Goal: Task Accomplishment & Management: Manage account settings

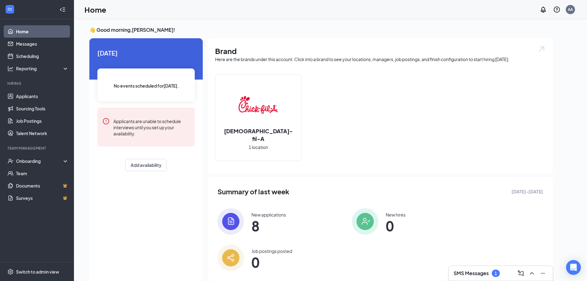
click at [240, 227] on img at bounding box center [231, 221] width 27 height 27
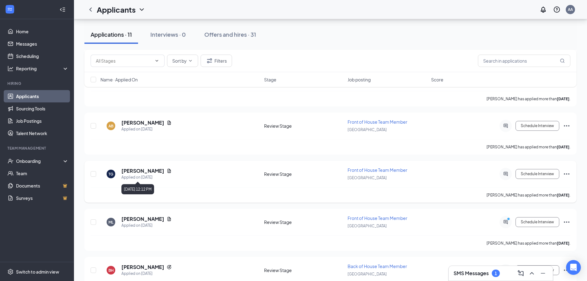
scroll to position [275, 0]
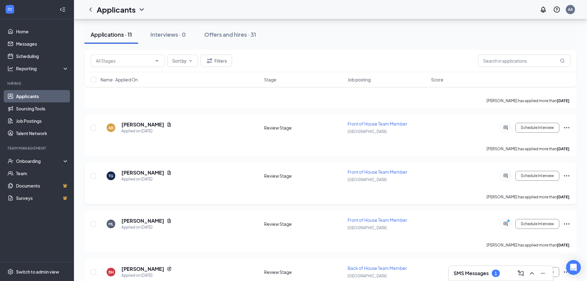
click at [567, 176] on icon "Ellipses" at bounding box center [567, 175] width 6 height 1
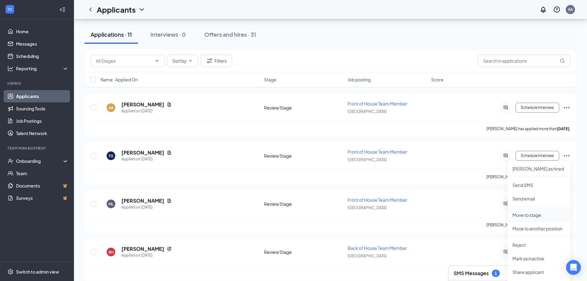
scroll to position [306, 0]
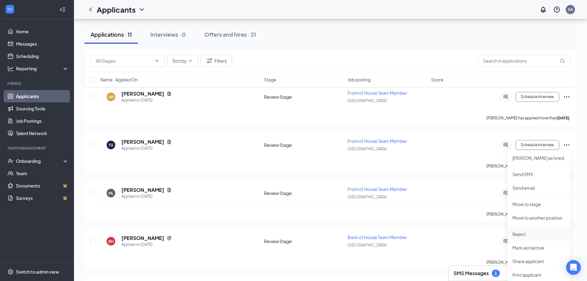
click at [534, 237] on li "Reject" at bounding box center [539, 234] width 63 height 14
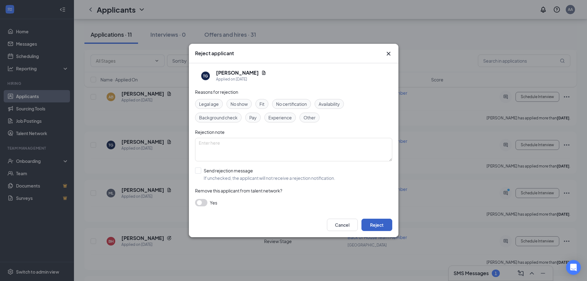
click at [388, 224] on button "Reject" at bounding box center [377, 225] width 31 height 12
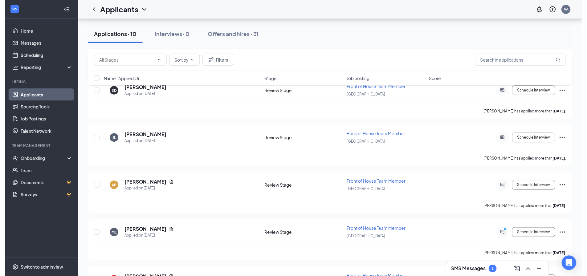
scroll to position [709, 0]
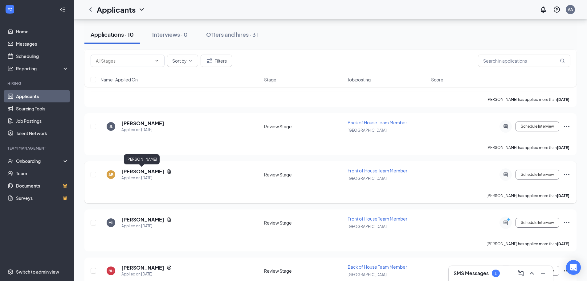
click at [143, 170] on h5 "[PERSON_NAME]" at bounding box center [142, 171] width 43 height 7
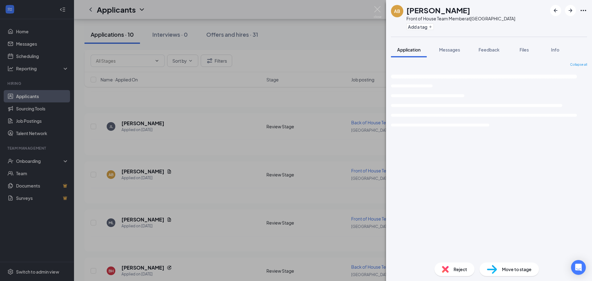
click at [296, 186] on div "AB Angela Belgard Front of House Team Member at Plattsburgh Add a tag Applicati…" at bounding box center [296, 140] width 592 height 281
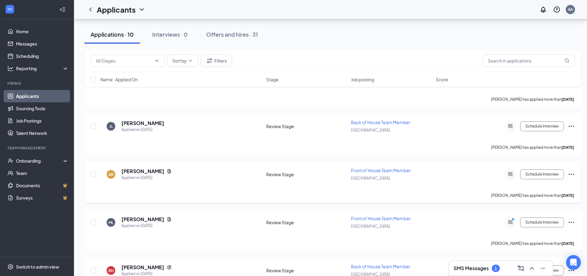
click at [571, 176] on icon "Ellipses" at bounding box center [571, 174] width 7 height 7
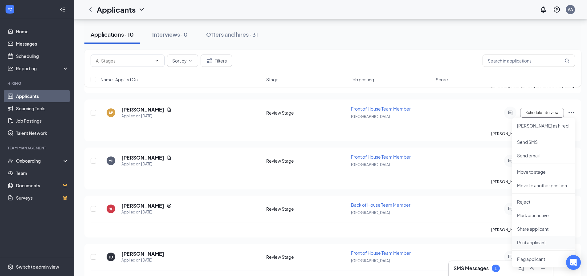
scroll to position [802, 0]
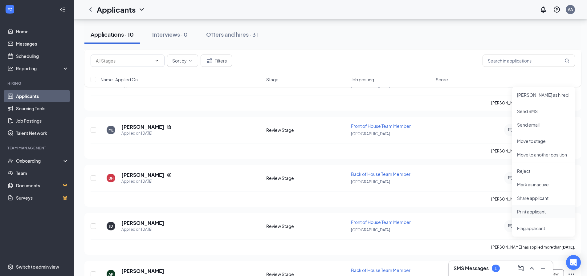
click at [539, 214] on p "Print applicant" at bounding box center [543, 212] width 53 height 6
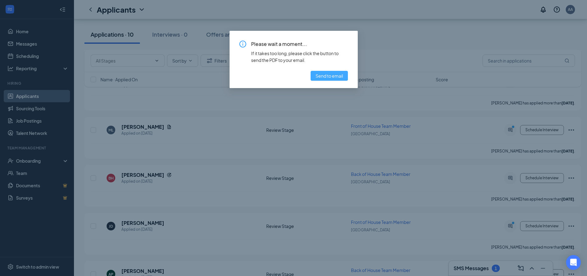
click at [331, 76] on span "Send to email" at bounding box center [329, 75] width 27 height 7
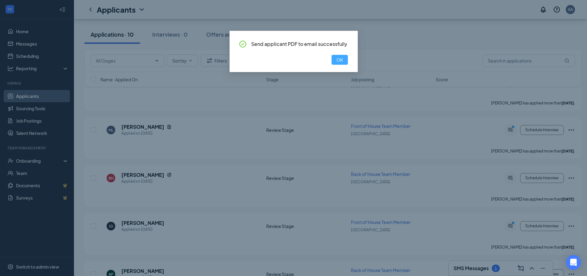
click at [342, 59] on span "OK" at bounding box center [340, 59] width 6 height 7
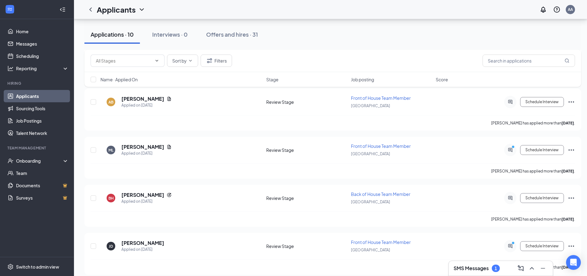
scroll to position [771, 0]
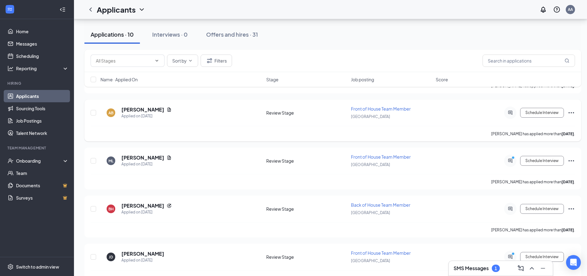
click at [571, 114] on icon "Ellipses" at bounding box center [571, 112] width 7 height 7
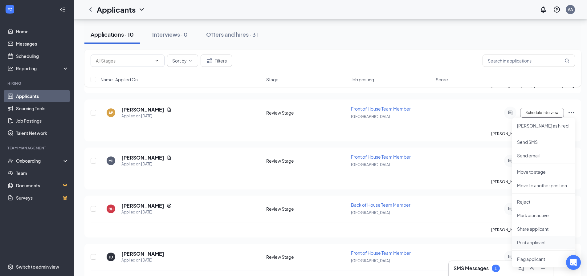
click at [527, 244] on p "Print applicant" at bounding box center [543, 243] width 53 height 6
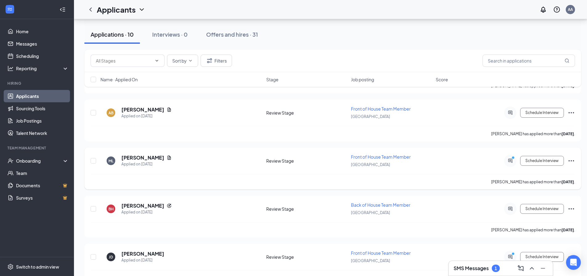
click at [571, 159] on icon "Ellipses" at bounding box center [571, 160] width 7 height 7
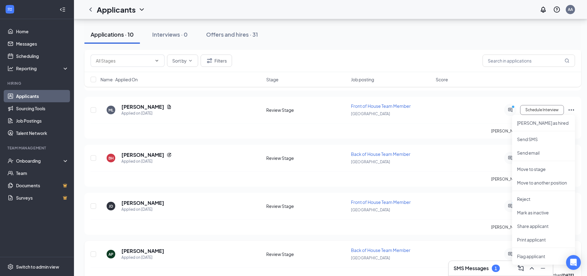
scroll to position [832, 0]
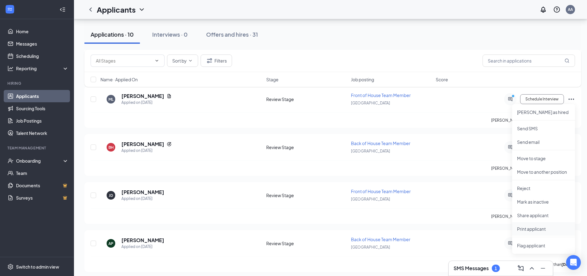
click at [536, 228] on p "Print applicant" at bounding box center [543, 229] width 53 height 6
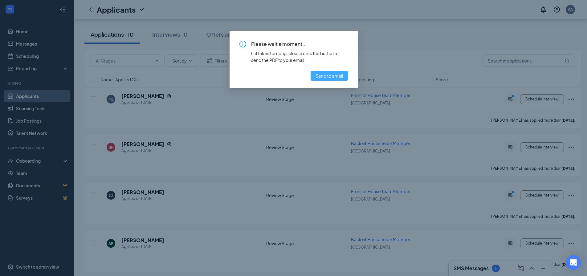
click at [320, 80] on button "Send to email" at bounding box center [329, 76] width 37 height 10
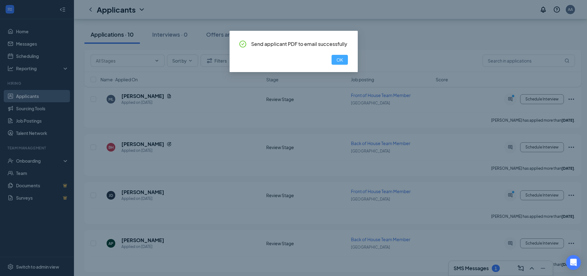
click at [343, 60] on span "OK" at bounding box center [340, 59] width 6 height 7
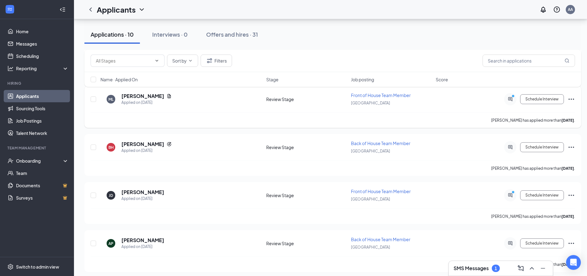
click at [567, 99] on div "Schedule Interview" at bounding box center [519, 99] width 111 height 12
click at [572, 99] on icon "Ellipses" at bounding box center [572, 99] width 6 height 1
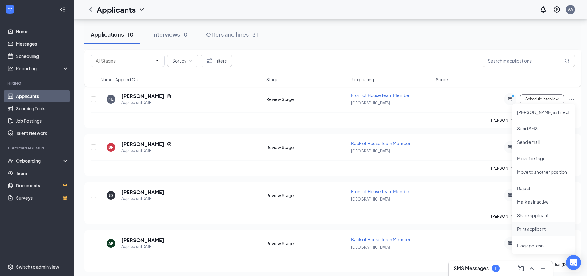
click at [525, 232] on p "Print applicant" at bounding box center [543, 229] width 53 height 6
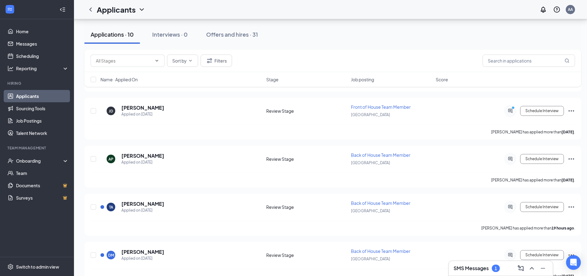
scroll to position [404, 0]
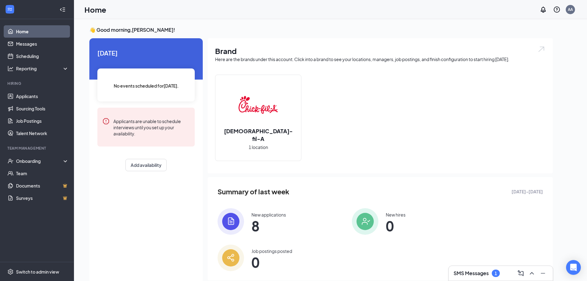
click at [236, 225] on img at bounding box center [231, 221] width 27 height 27
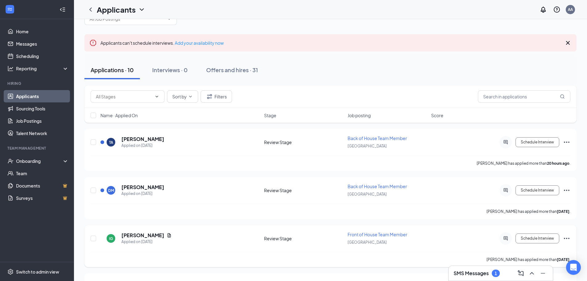
scroll to position [31, 0]
